Goal: Transaction & Acquisition: Subscribe to service/newsletter

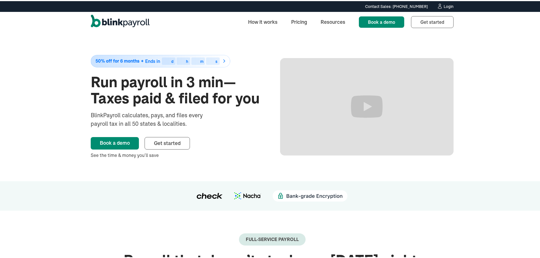
click at [449, 6] on div "Login" at bounding box center [448, 5] width 10 height 4
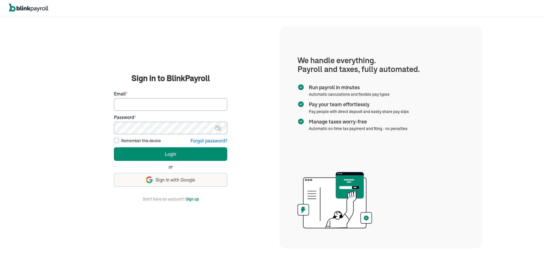
click at [183, 182] on span "Sign in with Google" at bounding box center [175, 180] width 40 height 7
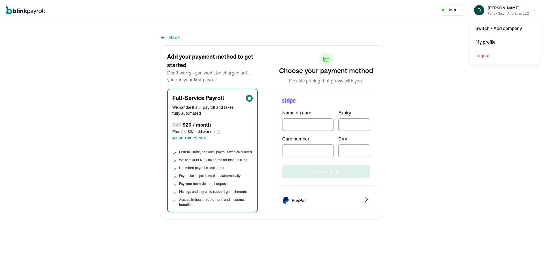
click at [498, 7] on span "Derrick Watson" at bounding box center [503, 7] width 32 height 5
click at [247, 101] on div "radio-group" at bounding box center [249, 98] width 7 height 7
click at [176, 148] on input "Full-Service Payroll We handle it all - payroll and taxes fully automated $ 40 …" at bounding box center [174, 150] width 5 height 5
click at [182, 38] on div "Back Add your payment method to get started Don’t worry—you won’t be charged un…" at bounding box center [272, 127] width 224 height 186
click at [173, 37] on button "Back" at bounding box center [170, 37] width 20 height 7
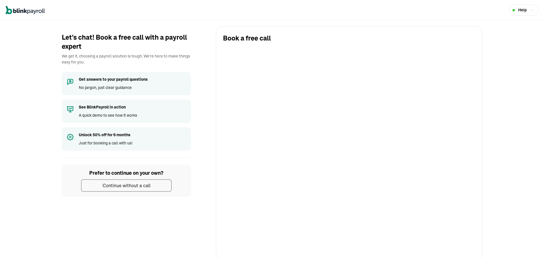
click at [31, 9] on icon "Global" at bounding box center [25, 10] width 39 height 8
click at [22, 12] on icon "Global" at bounding box center [21, 11] width 3 height 3
click at [7, 12] on icon "Global" at bounding box center [7, 11] width 3 height 5
